Goal: Use online tool/utility: Utilize a website feature to perform a specific function

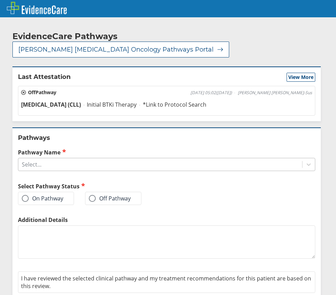
click at [45, 158] on div "Select..." at bounding box center [160, 164] width 284 height 12
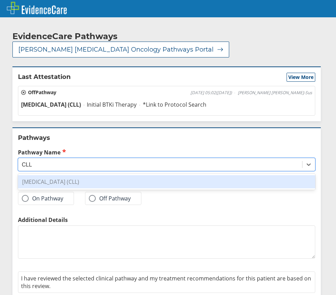
click at [68, 175] on div "[MEDICAL_DATA] (CLL)" at bounding box center [166, 181] width 297 height 13
type input "CLL"
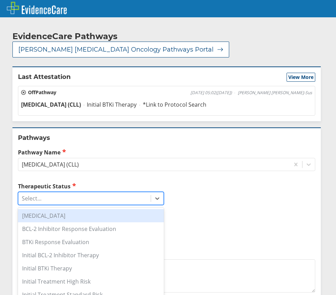
click at [39, 194] on div "Select..." at bounding box center [32, 198] width 20 height 8
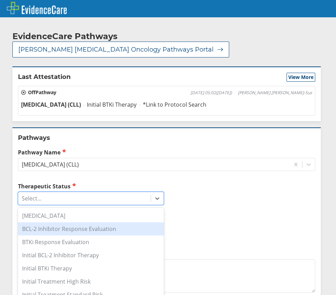
click at [131, 222] on div "BCL-2 Inhibitor Response Evaluation" at bounding box center [91, 228] width 146 height 13
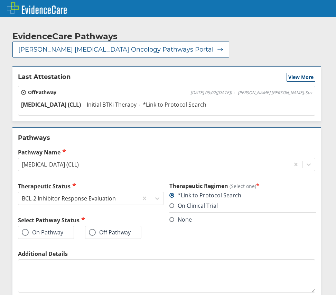
click at [30, 229] on label "On Pathway" at bounding box center [42, 232] width 41 height 7
click at [0, 0] on input "On Pathway" at bounding box center [0, 0] width 0 height 0
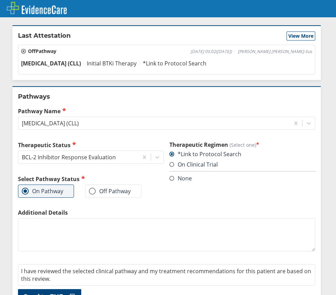
click at [132, 218] on textarea "Additional Details" at bounding box center [166, 234] width 297 height 33
type textarea "Acala + [MEDICAL_DATA]"
click at [66, 293] on icon at bounding box center [70, 296] width 10 height 7
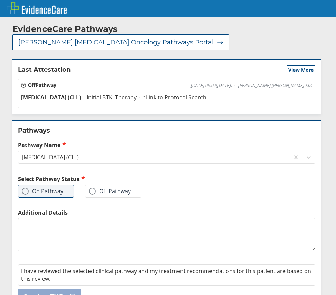
scroll to position [0, 0]
